Goal: Check status: Check status

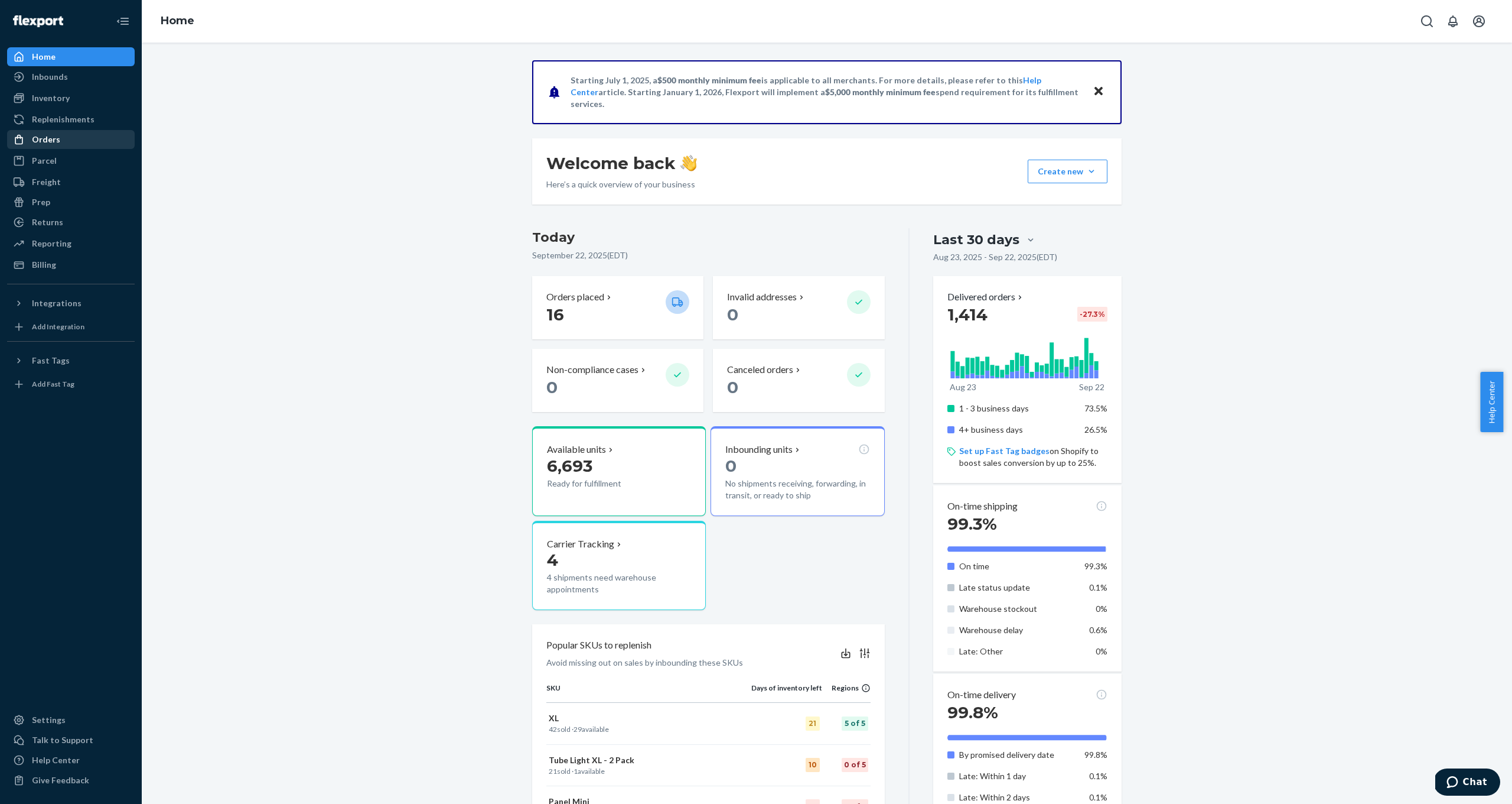
click at [67, 139] on div "Orders" at bounding box center [71, 140] width 126 height 17
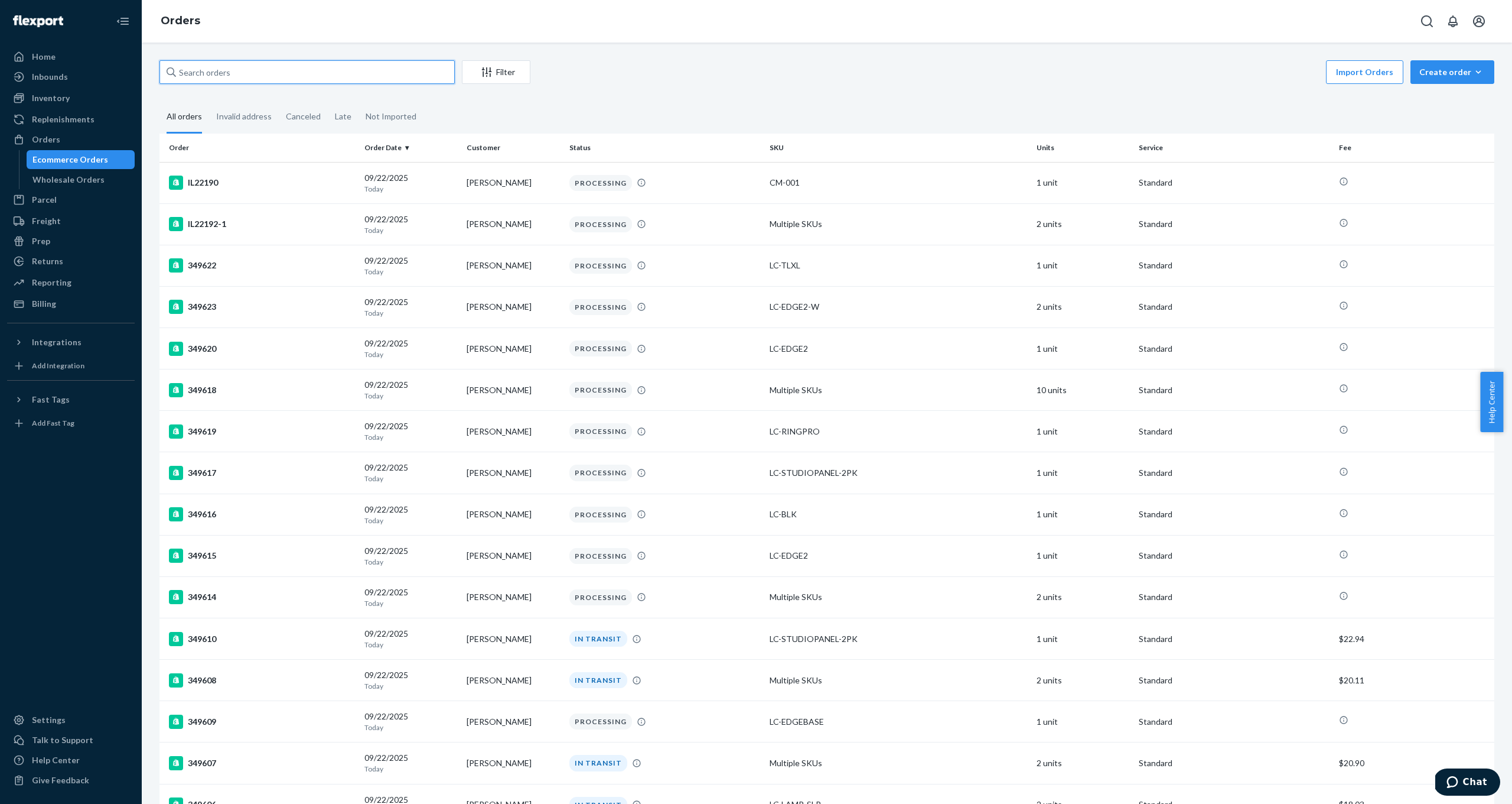
click at [256, 72] on input "text" at bounding box center [307, 72] width 295 height 24
click at [272, 76] on input "text" at bounding box center [307, 72] width 295 height 24
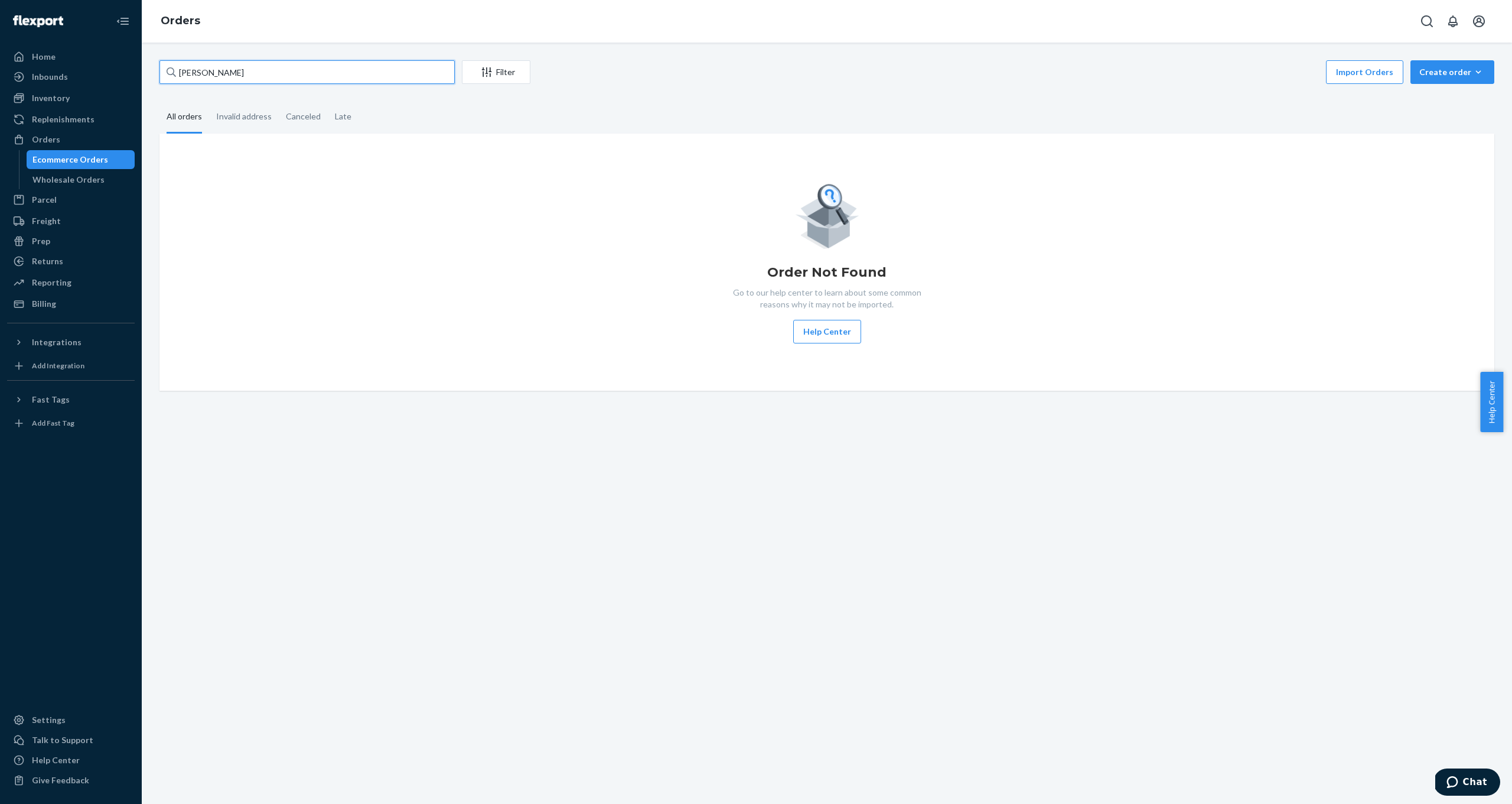
drag, startPoint x: 228, startPoint y: 78, endPoint x: 234, endPoint y: 67, distance: 12.5
click at [234, 67] on input "Ashley James" at bounding box center [307, 72] width 295 height 24
click at [266, 70] on input "Ashley James" at bounding box center [307, 72] width 295 height 24
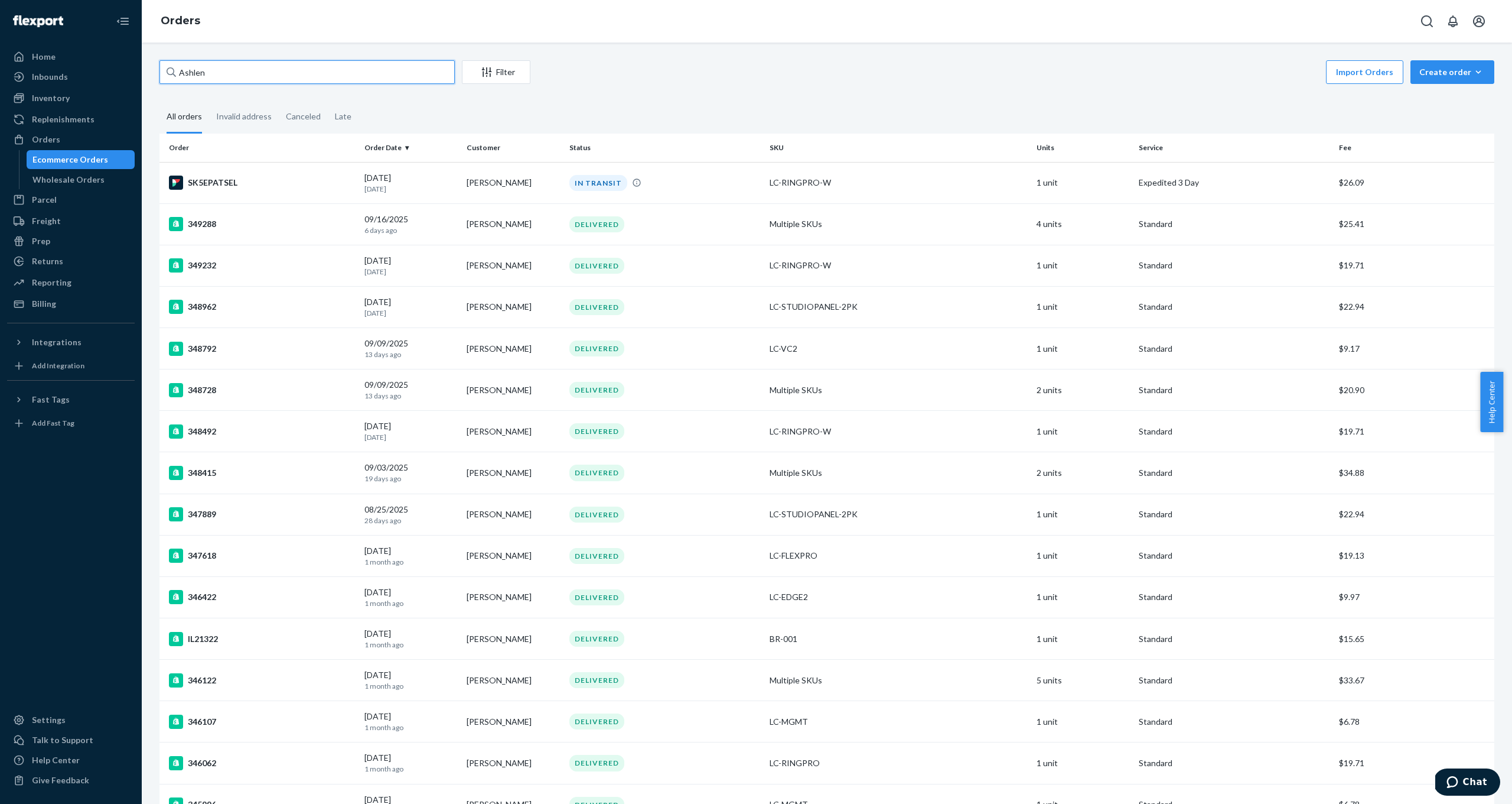
type input "Ashlen"
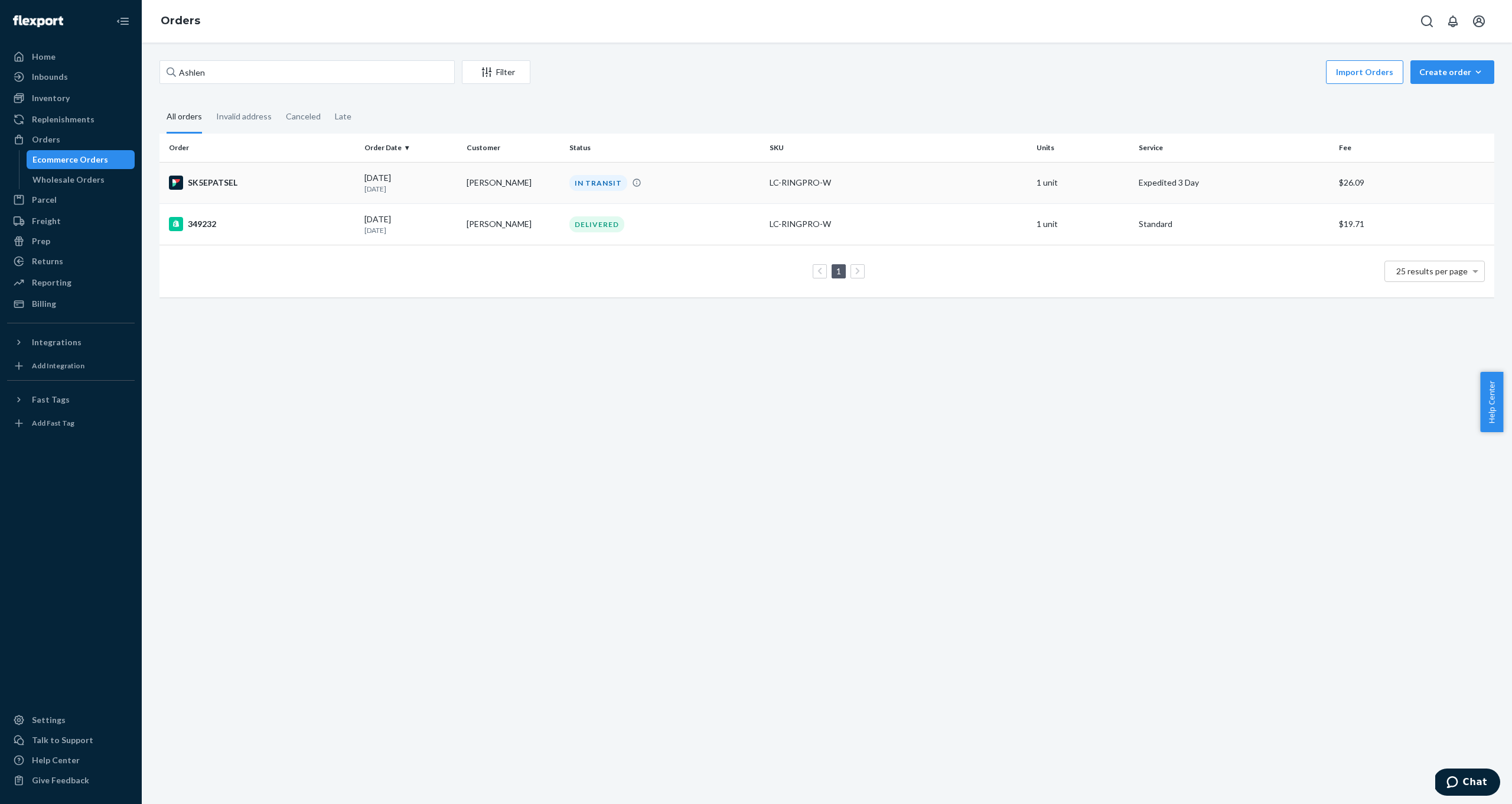
click at [239, 181] on div "SK5EPATSEL" at bounding box center [261, 182] width 186 height 14
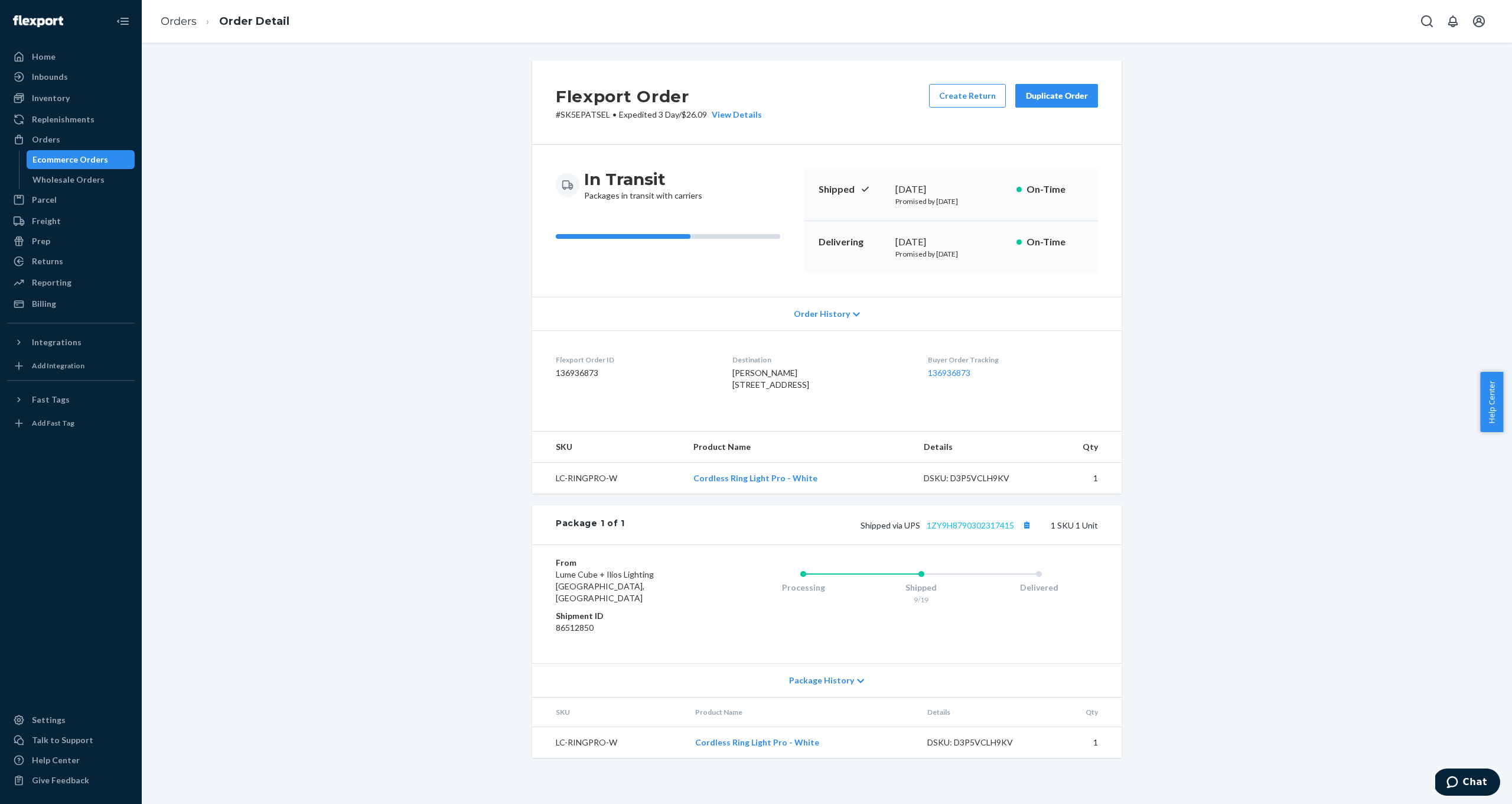
click at [954, 530] on link "1ZY9H8790302317415" at bounding box center [971, 525] width 88 height 10
click at [362, 263] on div "Flexport Order # SK5EPATSEL • Expedited 3 Day / $26.09 View Details Create Retu…" at bounding box center [827, 415] width 1353 height 711
click at [60, 142] on div "Orders" at bounding box center [71, 140] width 126 height 17
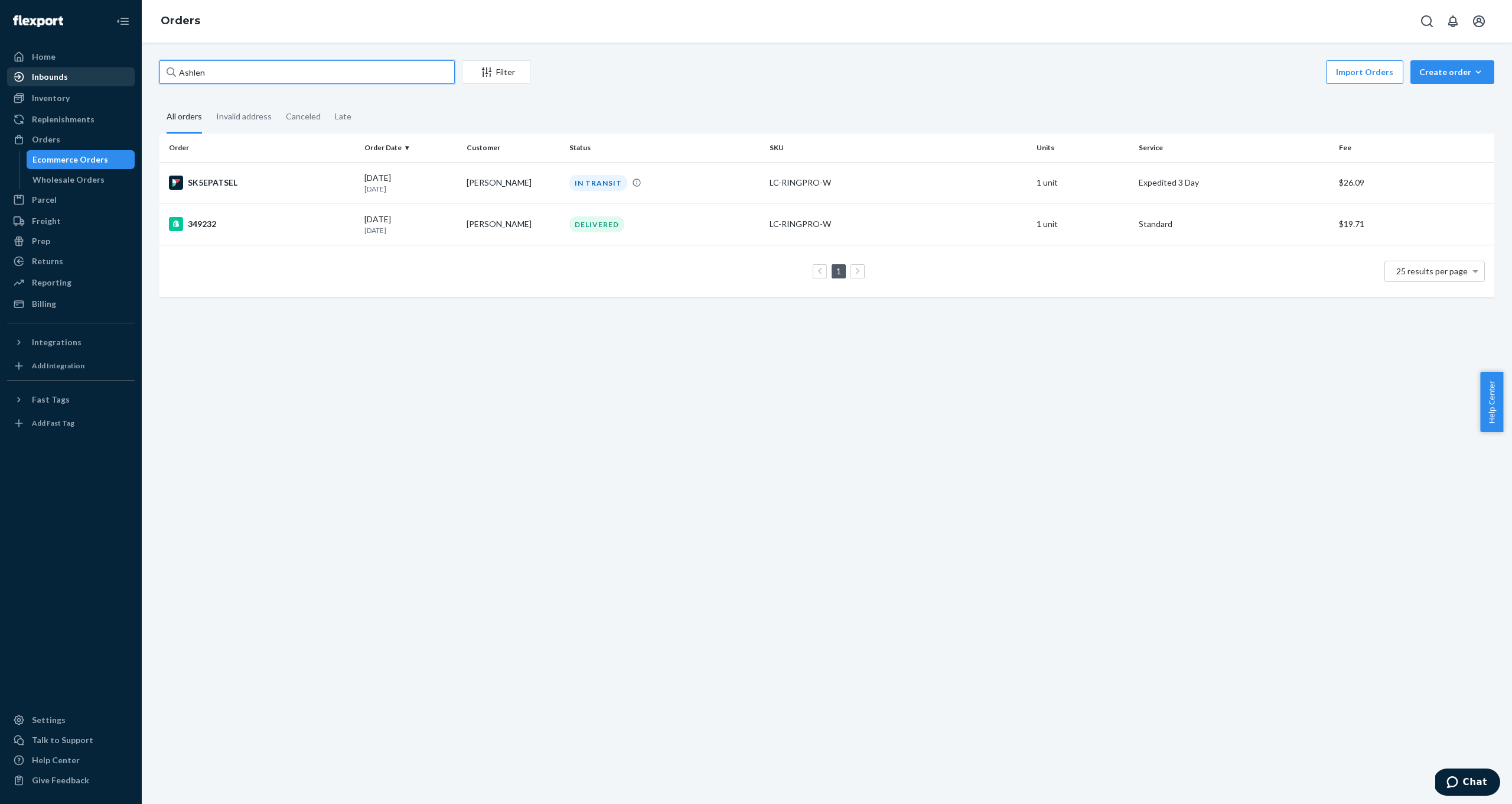
drag, startPoint x: 269, startPoint y: 73, endPoint x: 98, endPoint y: 74, distance: 171.0
click at [98, 74] on div "Home Inbounds Shipping Plans Problems Inventory Products Replenishments Orders …" at bounding box center [756, 402] width 1512 height 804
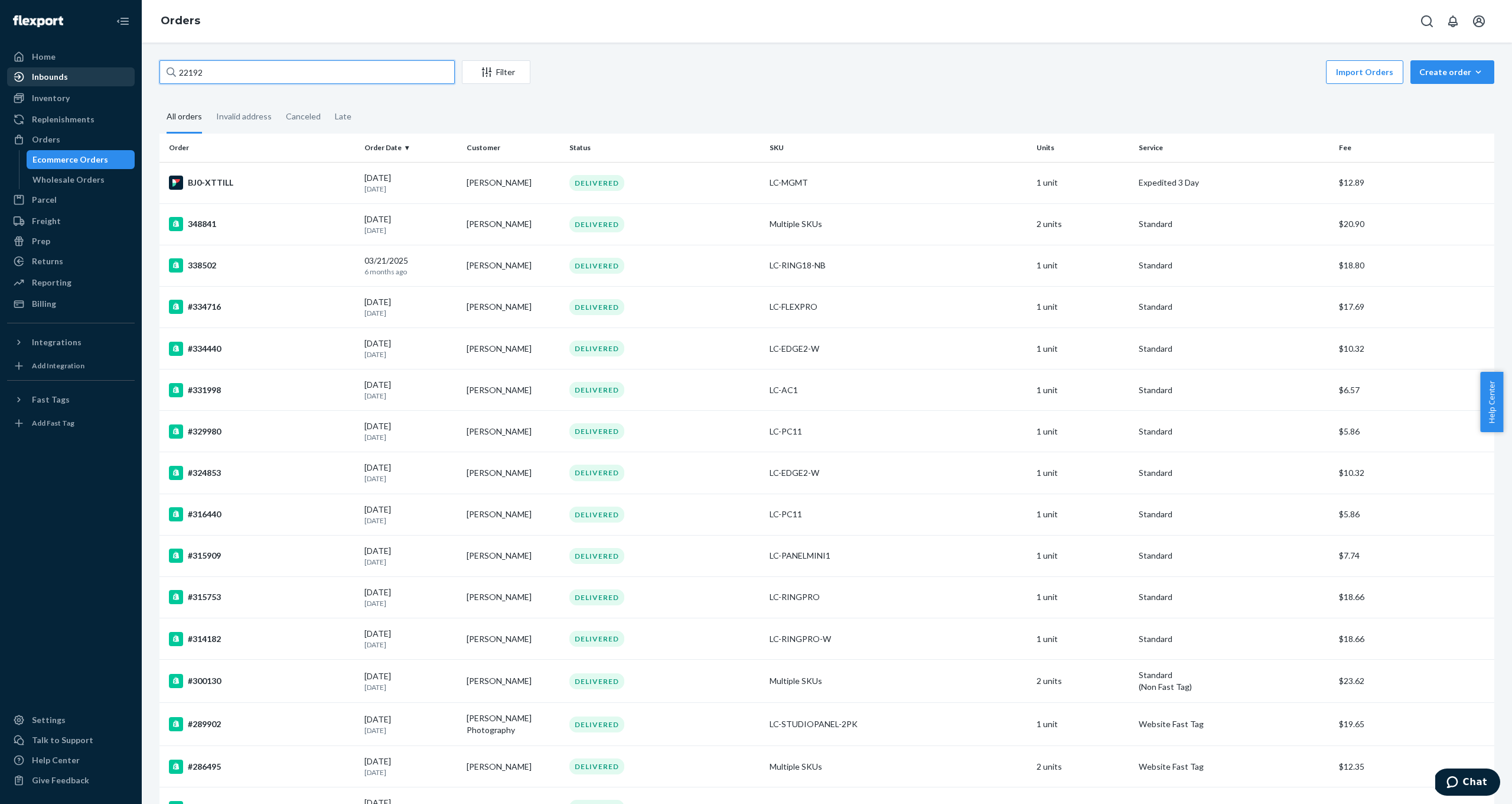
drag, startPoint x: 243, startPoint y: 67, endPoint x: 103, endPoint y: 70, distance: 140.0
click at [102, 70] on div "Home Inbounds Shipping Plans Problems Inventory Products Replenishments Orders …" at bounding box center [756, 402] width 1512 height 804
click at [218, 77] on input "22192" at bounding box center [307, 72] width 295 height 24
drag, startPoint x: 220, startPoint y: 76, endPoint x: 134, endPoint y: 63, distance: 87.0
click at [134, 63] on div "Home Inbounds Shipping Plans Problems Inventory Products Replenishments Orders …" at bounding box center [756, 402] width 1512 height 804
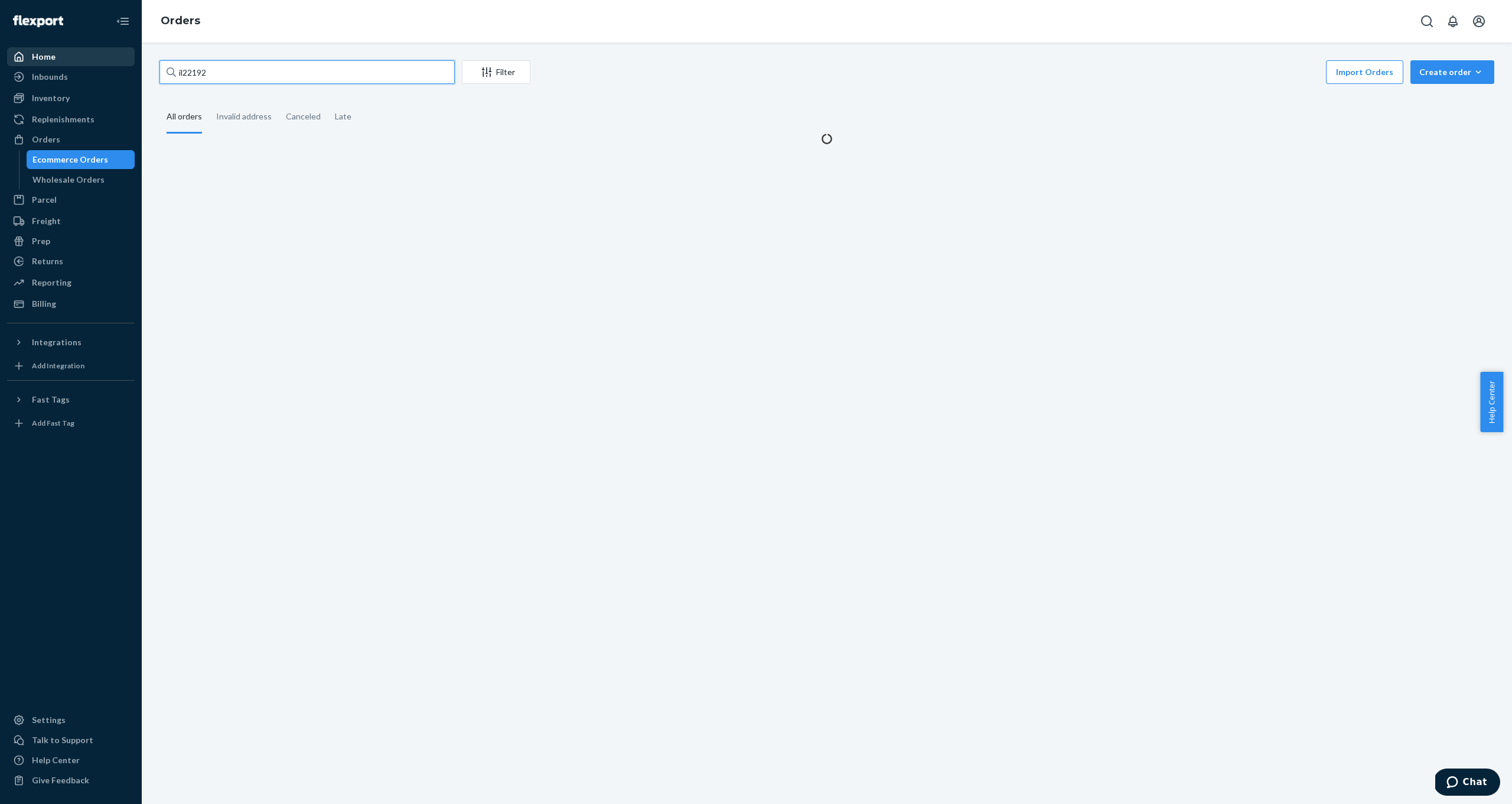
type input "il22192"
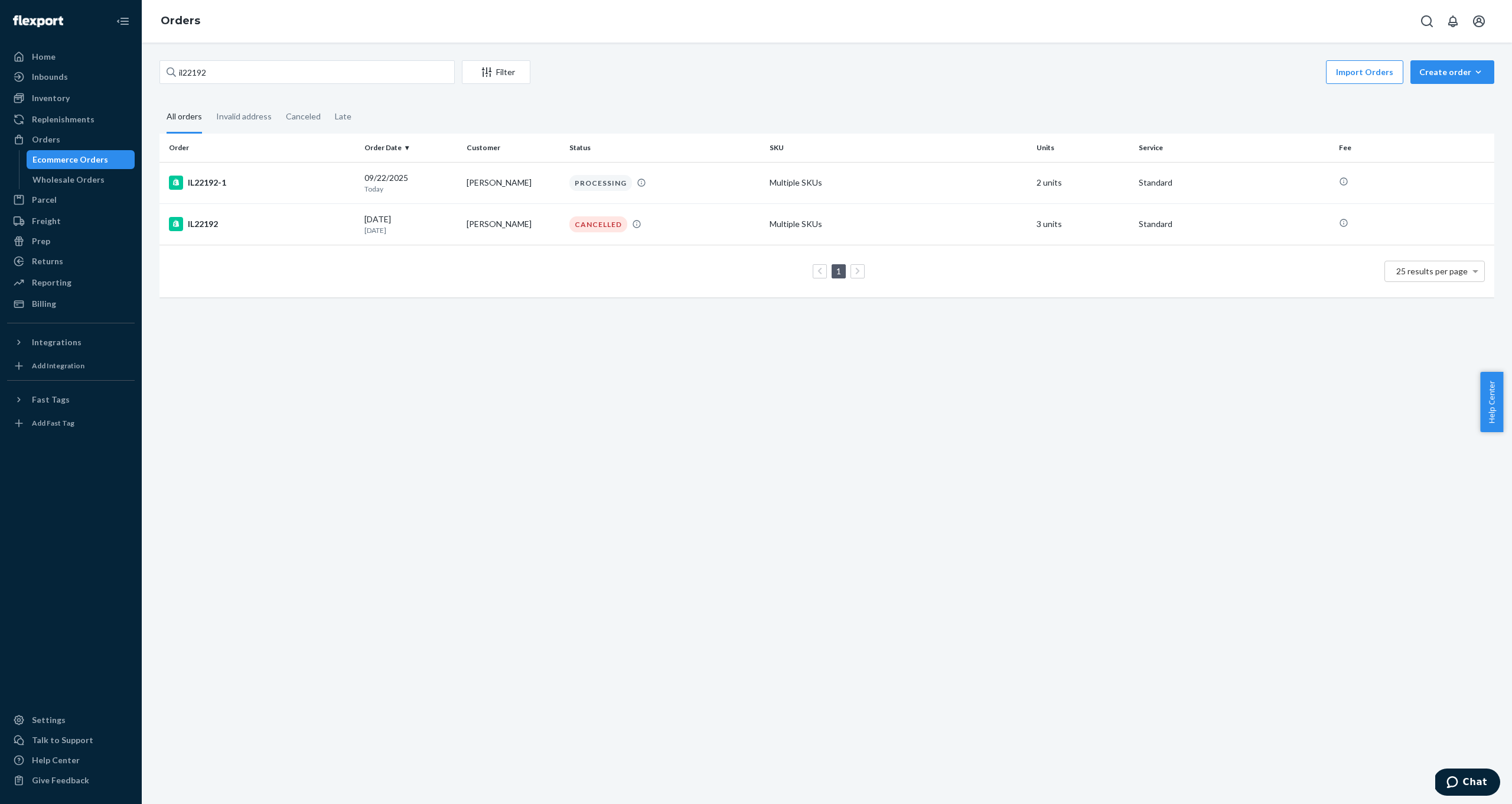
click at [422, 360] on div "il22192 Filter Import Orders Create order Ecommerce order Removal order All ord…" at bounding box center [826, 423] width 1370 height 761
click at [204, 191] on td "IL22192-1" at bounding box center [259, 182] width 200 height 41
drag, startPoint x: 429, startPoint y: 548, endPoint x: 331, endPoint y: 445, distance: 142.2
click at [429, 548] on div "il22192 Filter Import Orders Create order Ecommerce order Removal order All ord…" at bounding box center [826, 423] width 1370 height 761
